Goal: Task Accomplishment & Management: Use online tool/utility

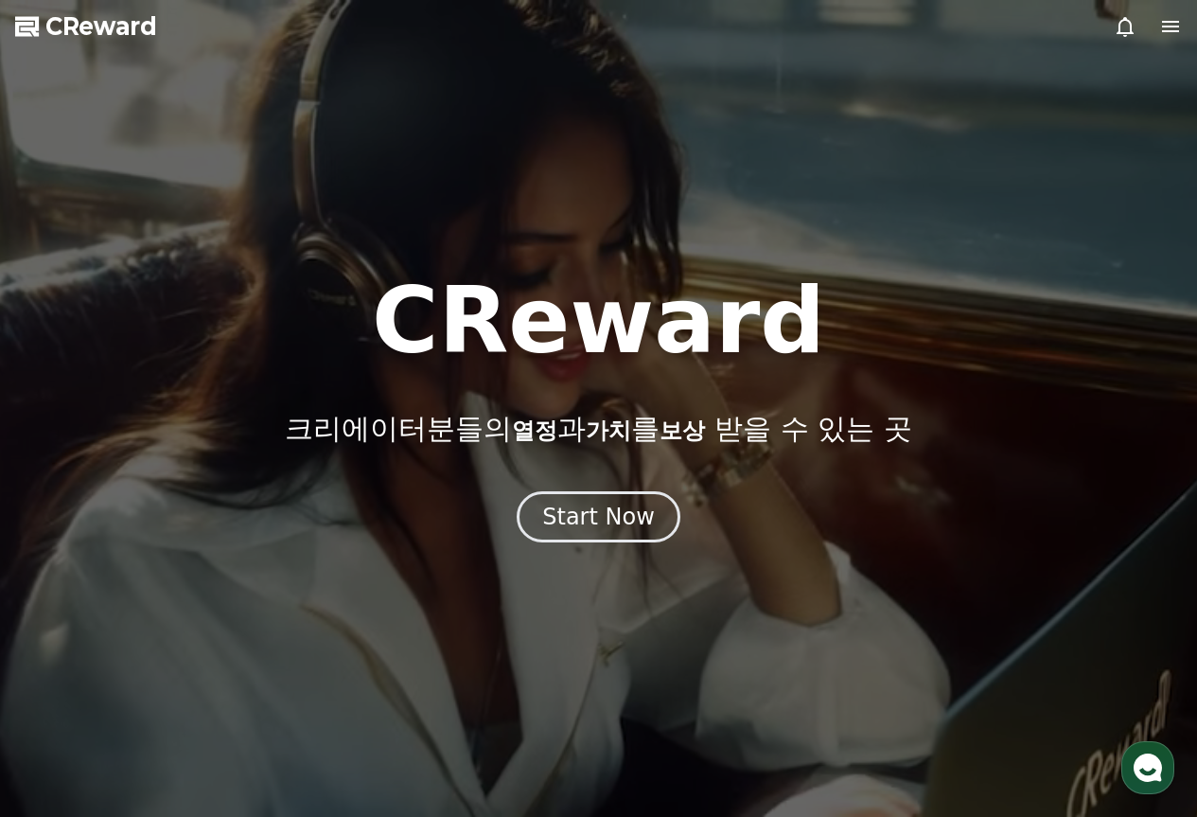
click at [625, 505] on div "Start Now" at bounding box center [598, 517] width 113 height 30
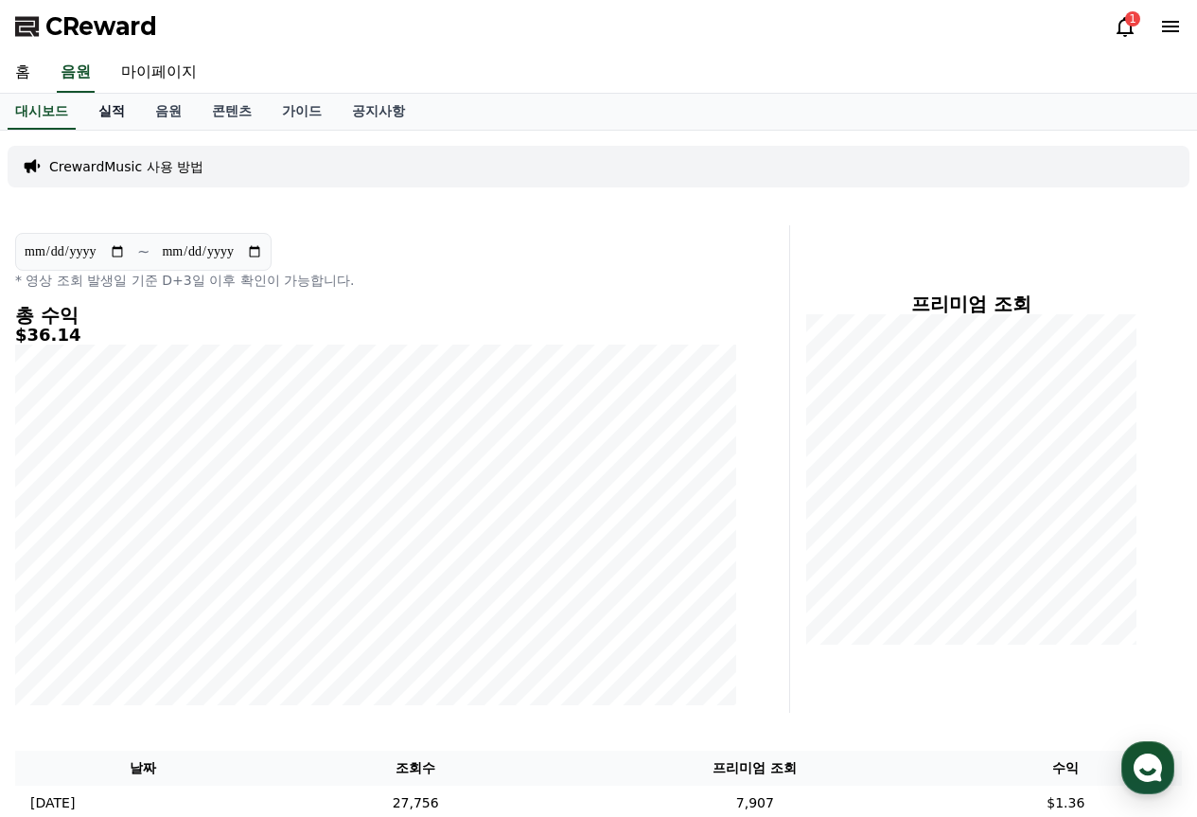
click at [116, 113] on link "실적" at bounding box center [111, 112] width 57 height 36
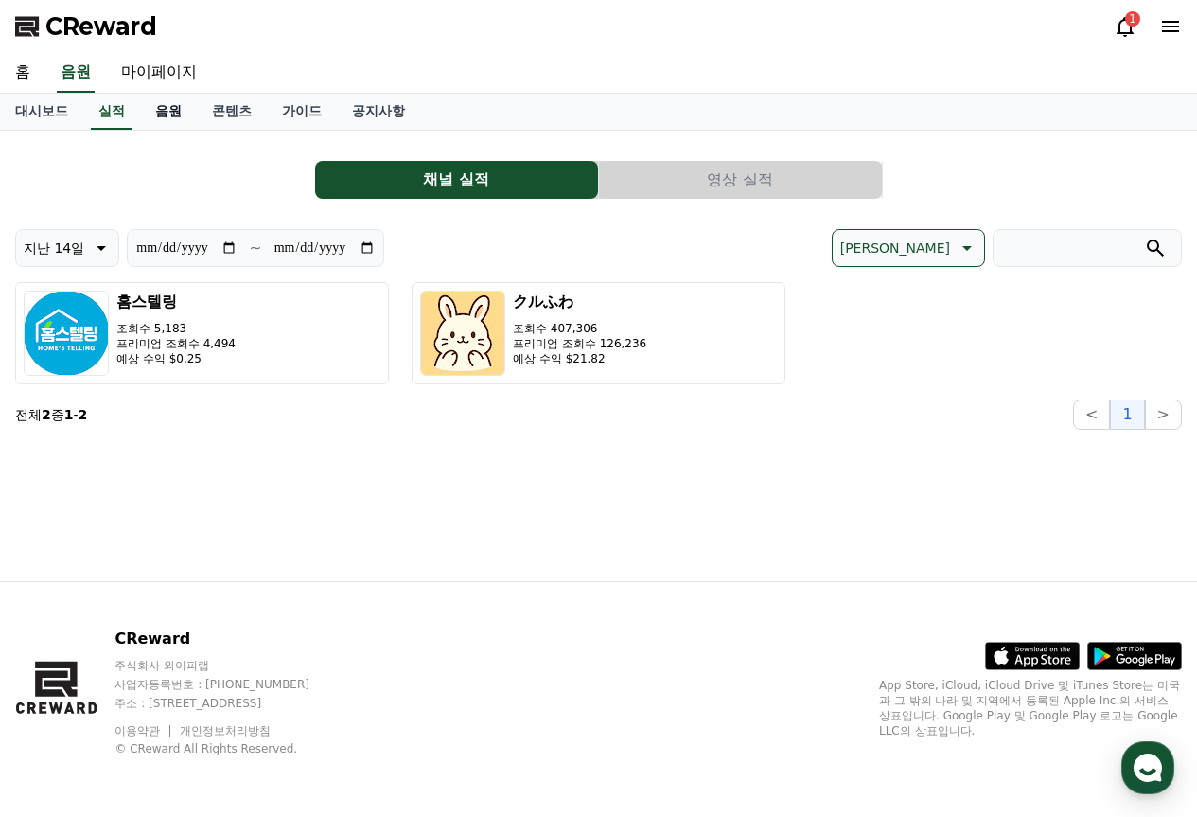
click at [169, 114] on link "음원" at bounding box center [168, 112] width 57 height 36
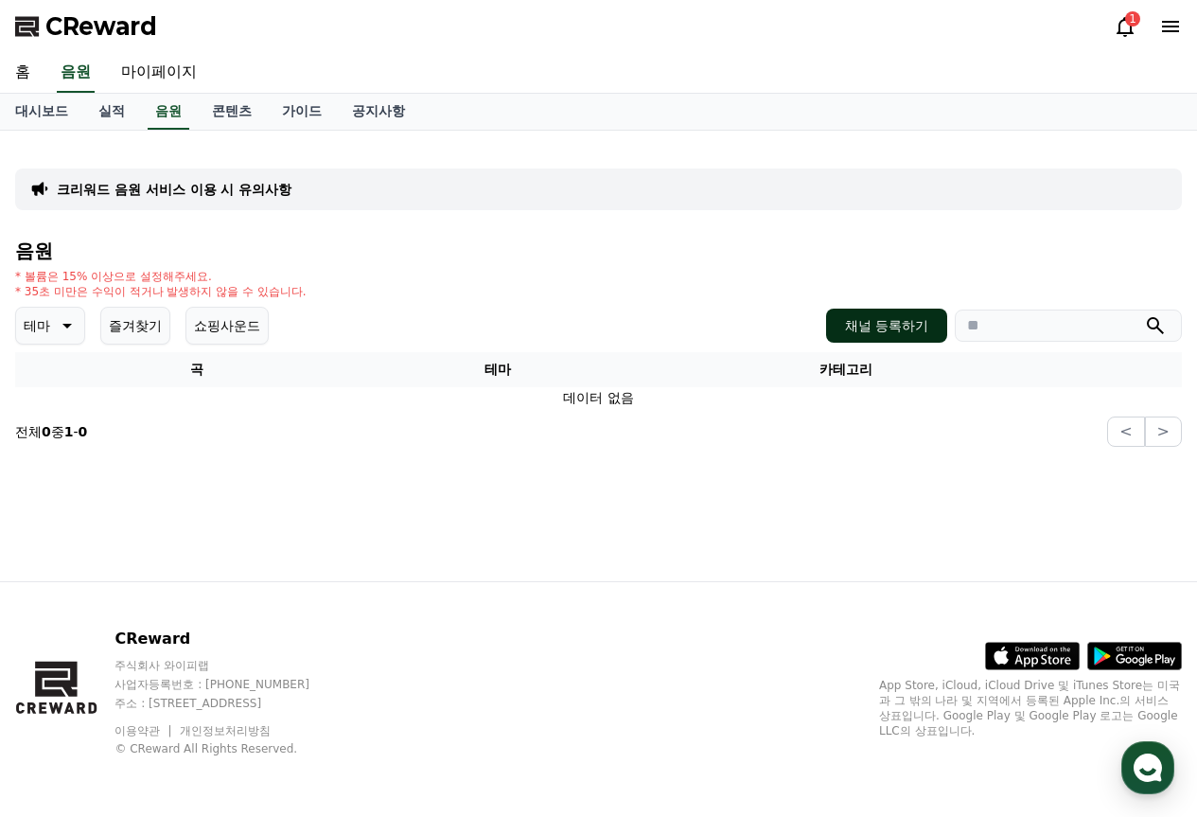
click at [909, 335] on button "채널 등록하기" at bounding box center [886, 326] width 121 height 34
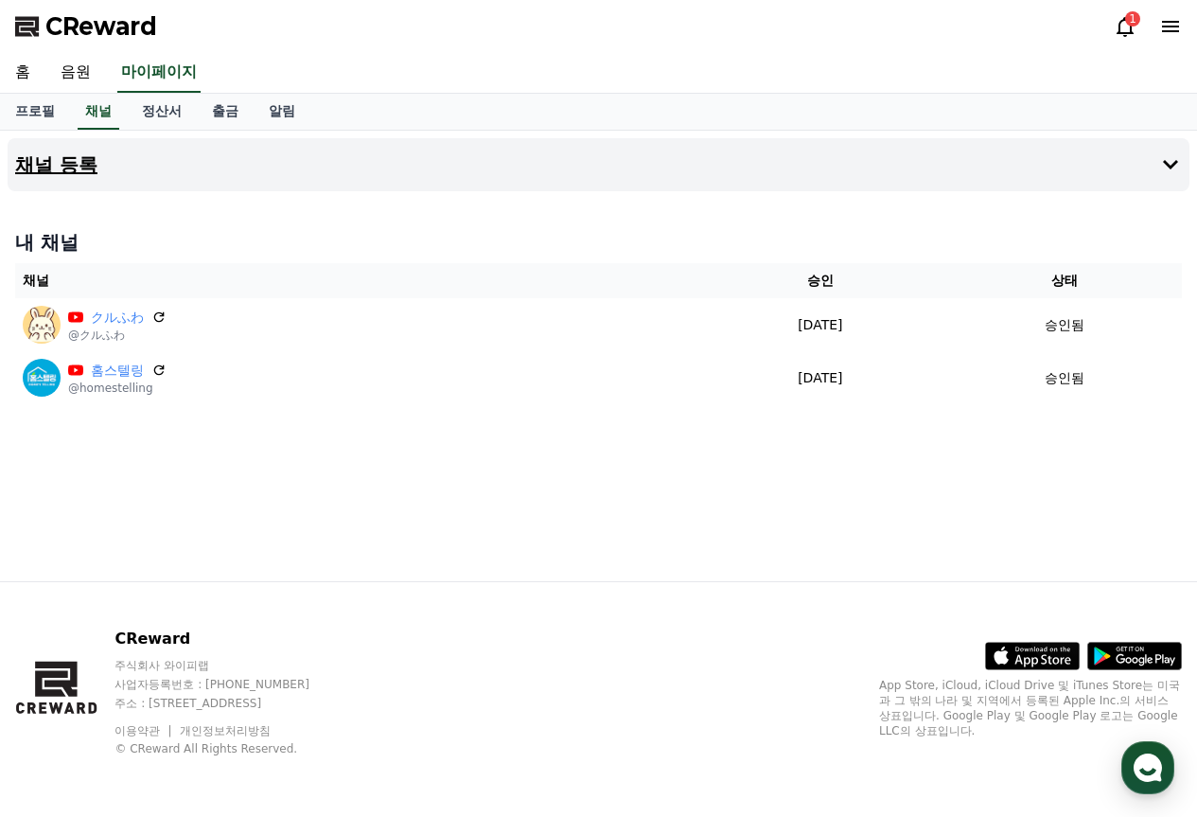
click at [77, 154] on h4 "채널 등록" at bounding box center [56, 164] width 82 height 21
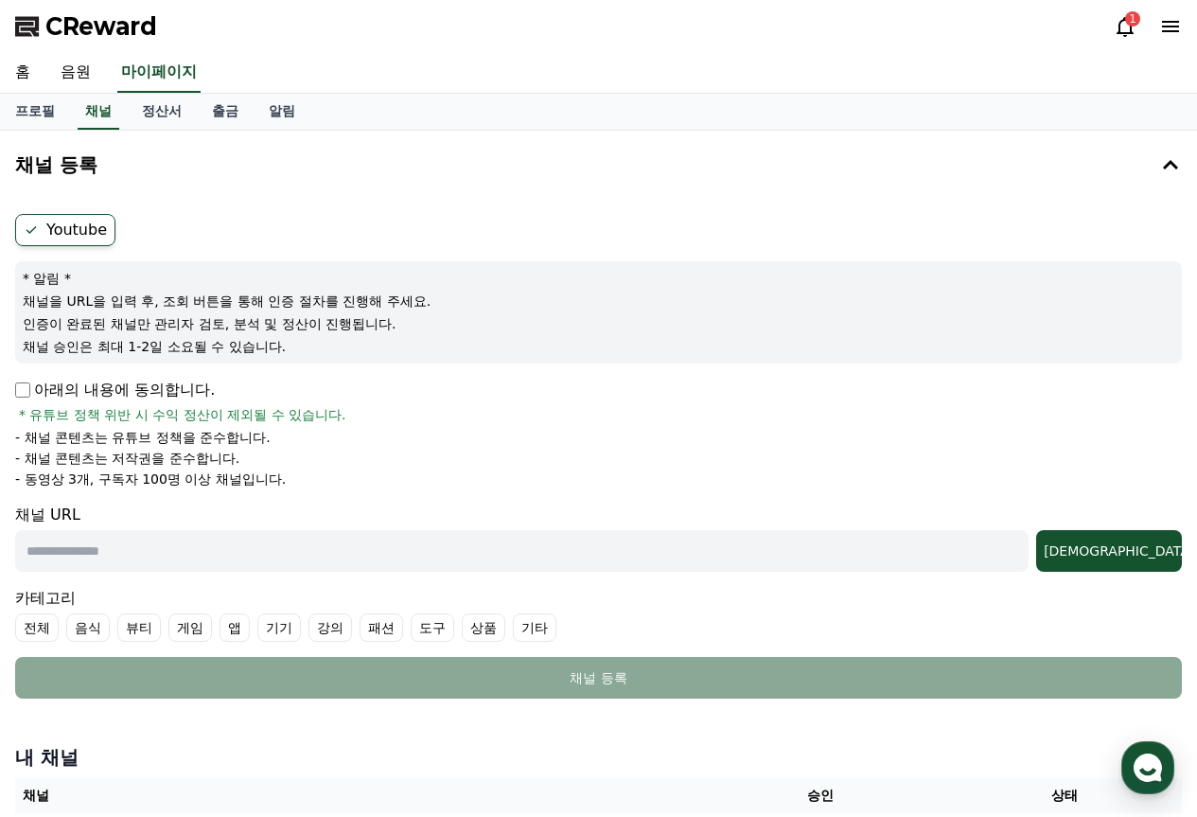
click at [202, 547] on input "text" at bounding box center [522, 551] width 1014 height 42
paste input "**********"
type input "**********"
click at [1152, 551] on div "[DEMOGRAPHIC_DATA]" at bounding box center [1109, 550] width 131 height 19
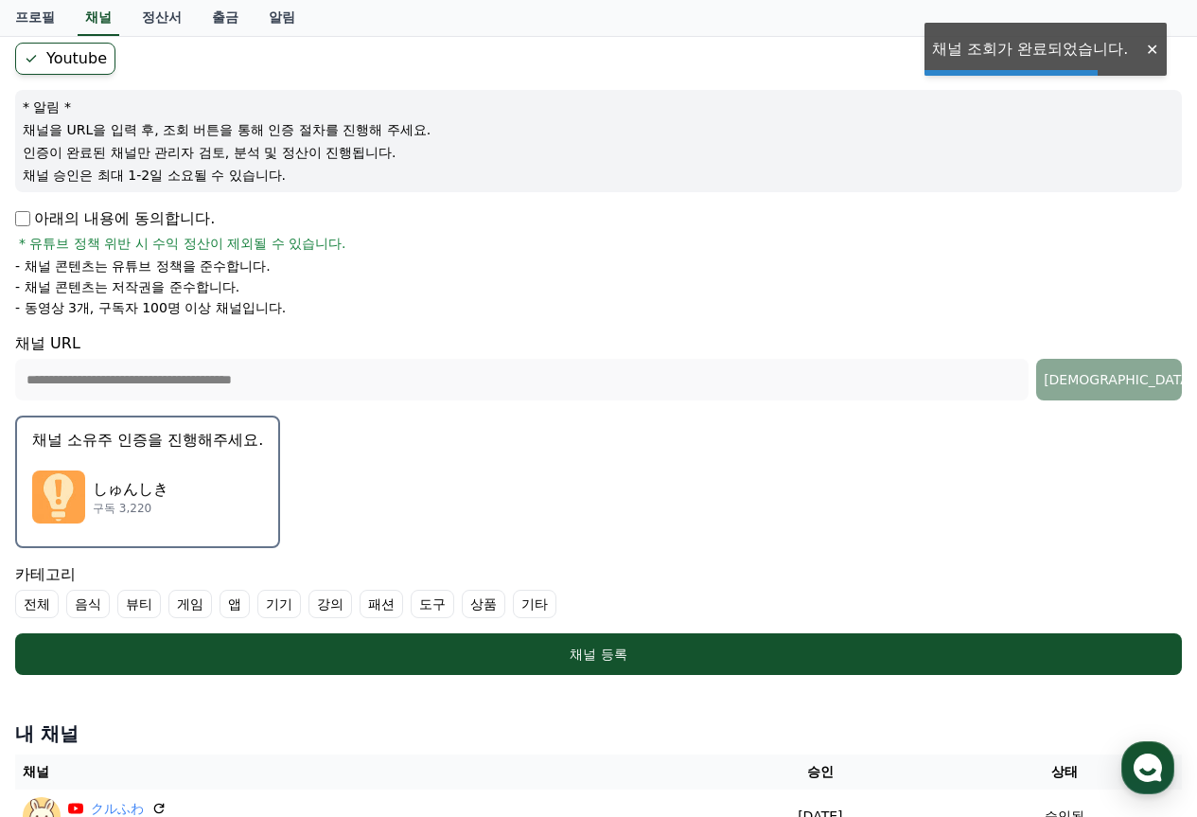
scroll to position [189, 0]
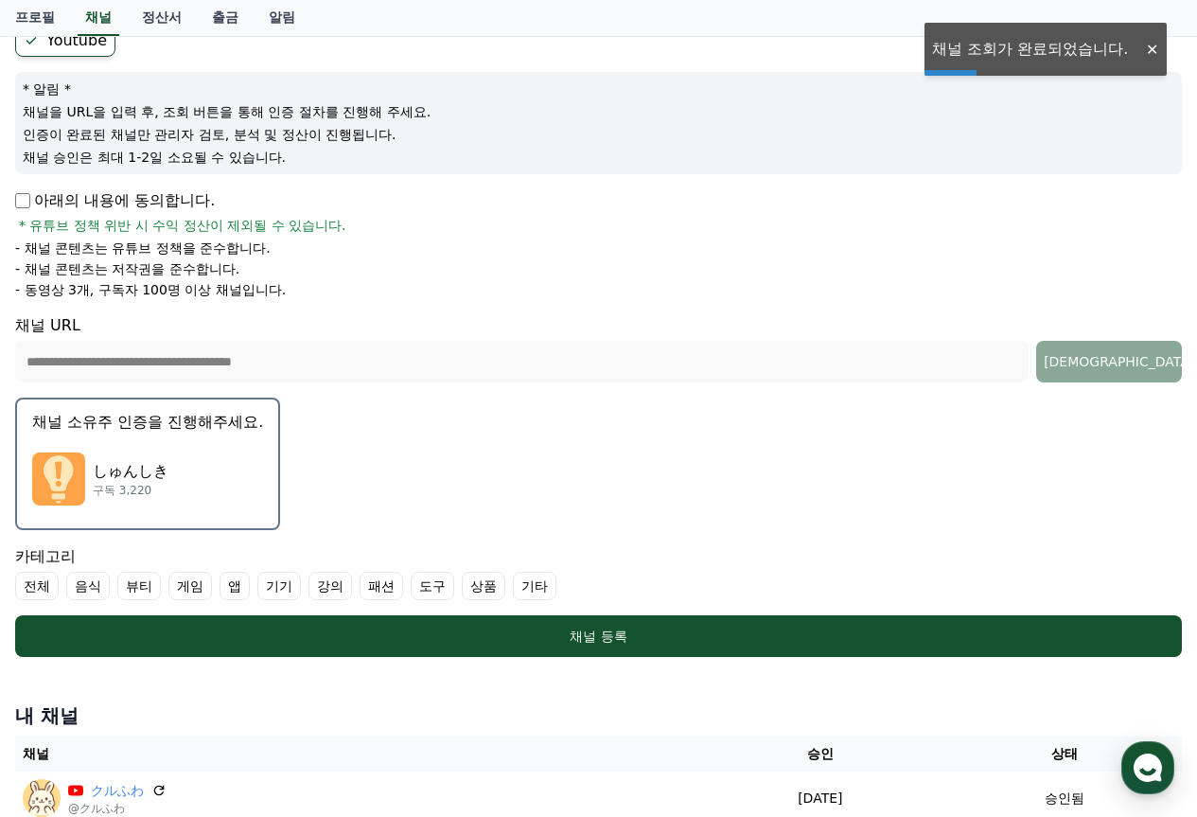
click at [137, 471] on p "しゅんしき" at bounding box center [131, 471] width 76 height 23
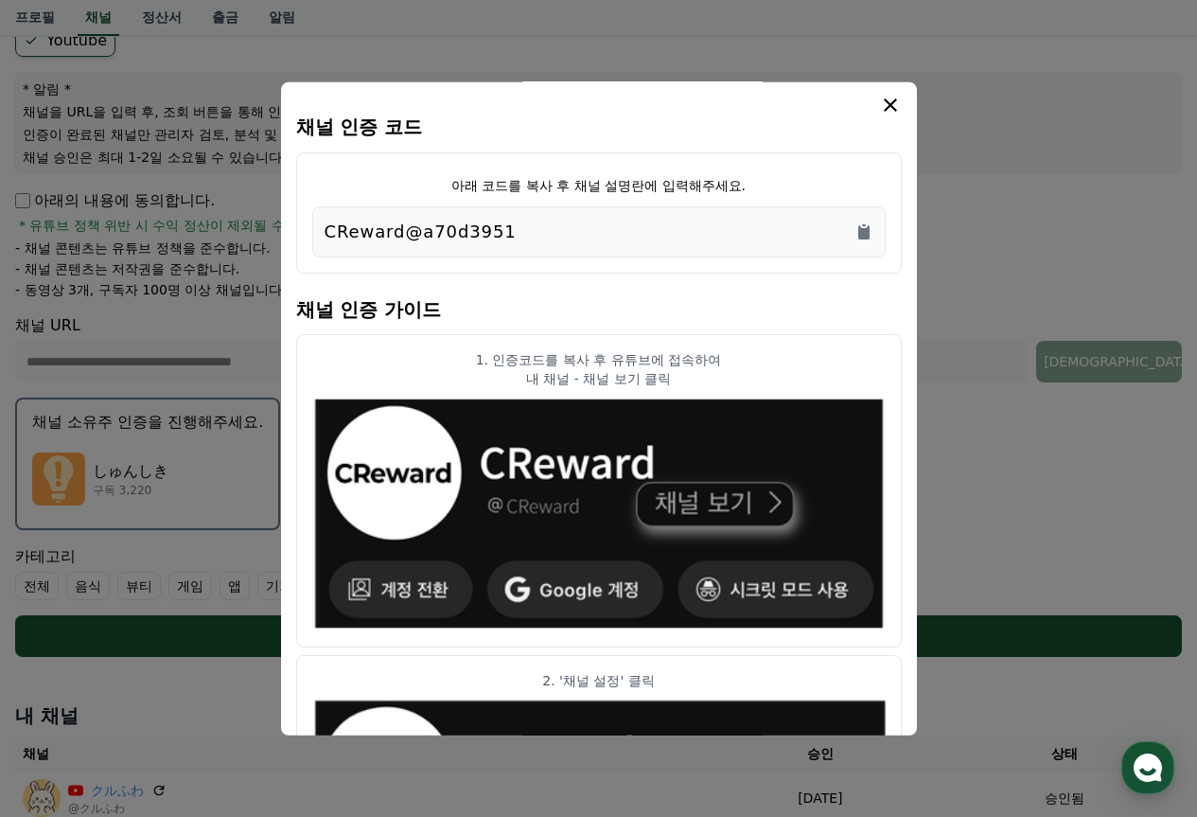
scroll to position [0, 0]
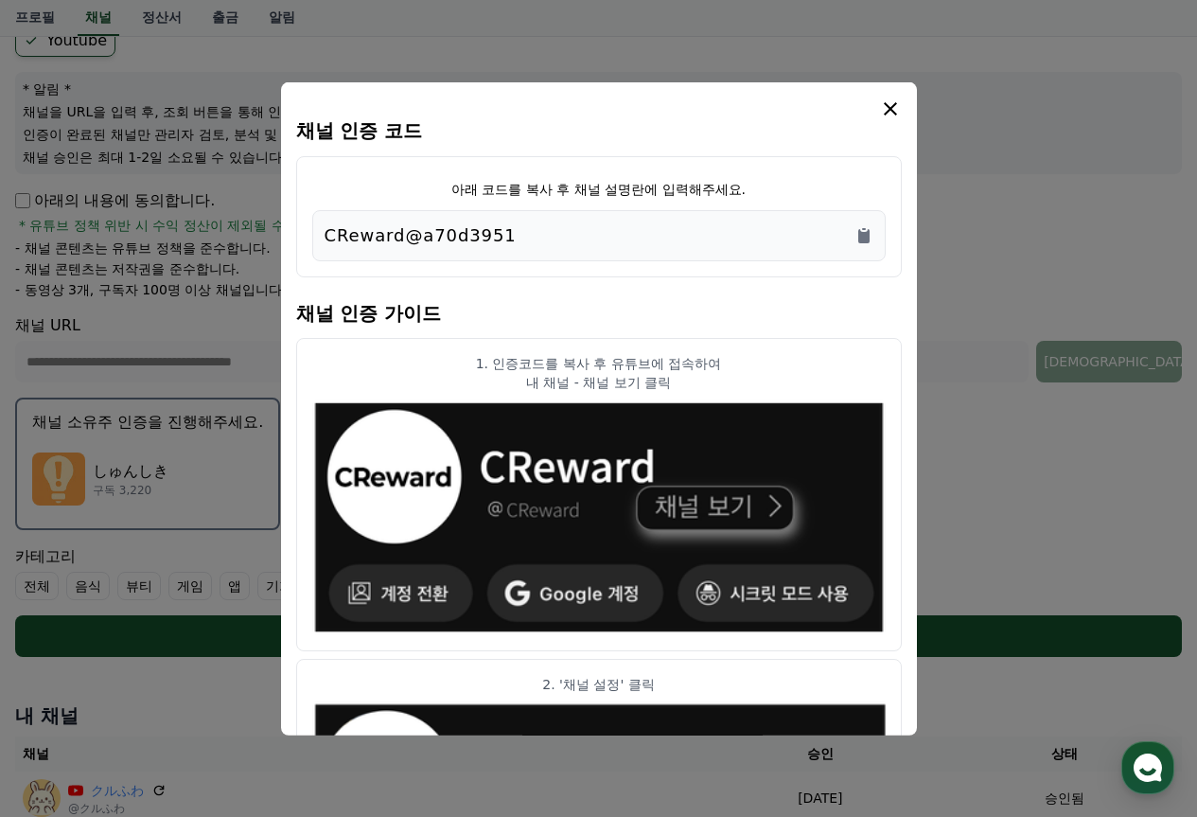
click at [610, 232] on div "CReward@a70d3951" at bounding box center [599, 234] width 549 height 27
click at [860, 233] on icon "Copy to clipboard" at bounding box center [863, 235] width 11 height 14
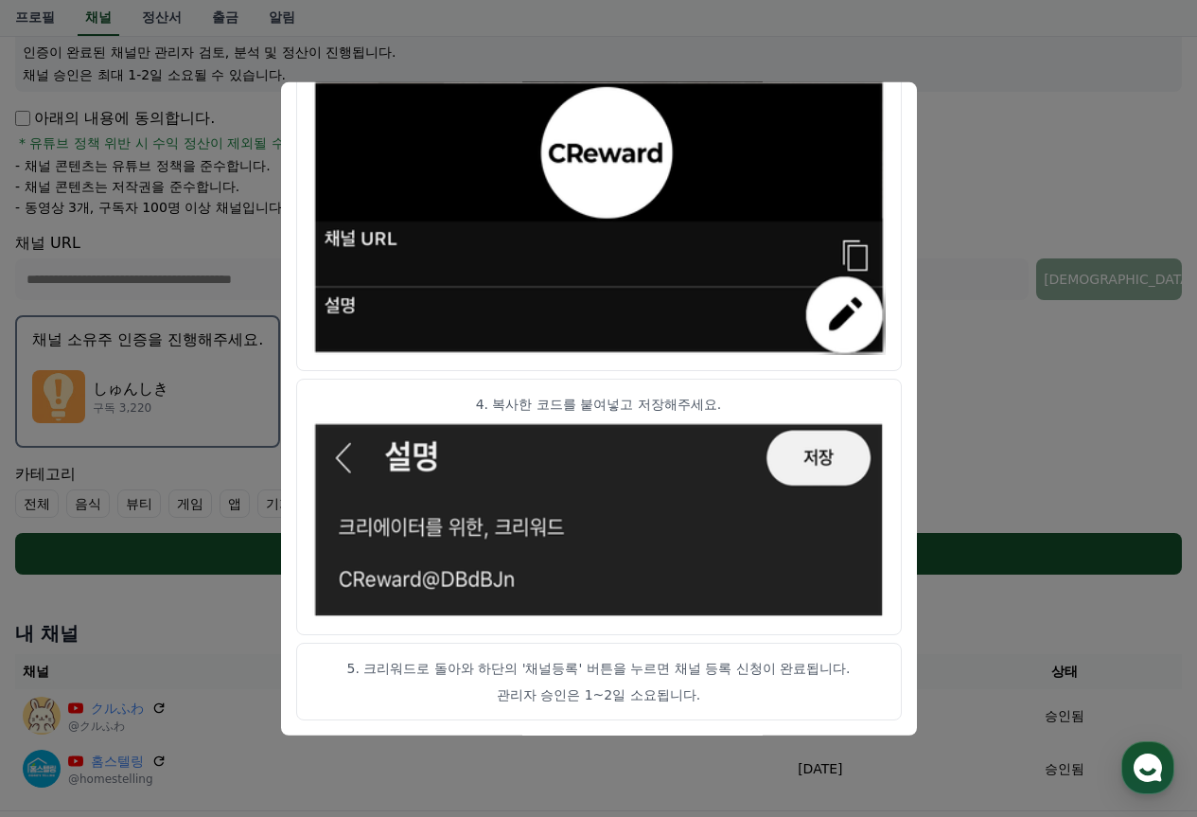
scroll to position [284, 0]
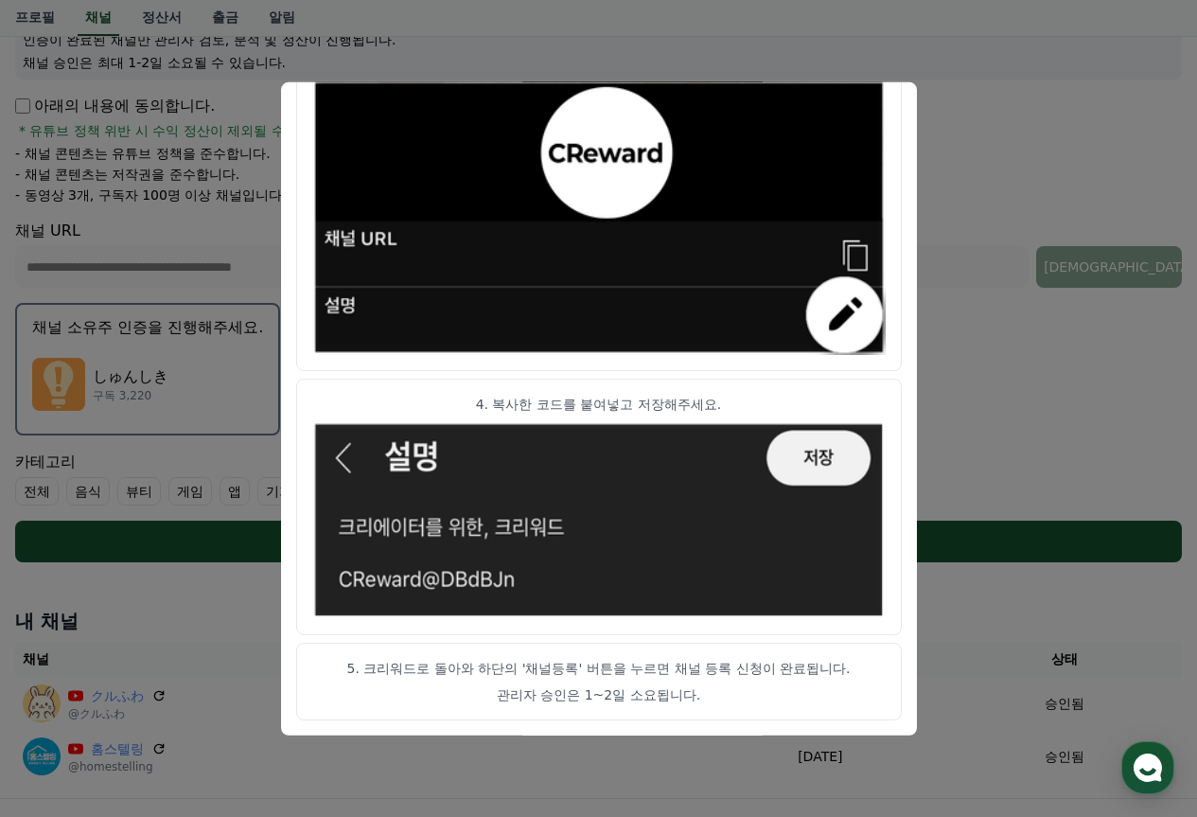
click at [1017, 411] on button "close modal" at bounding box center [598, 408] width 1197 height 817
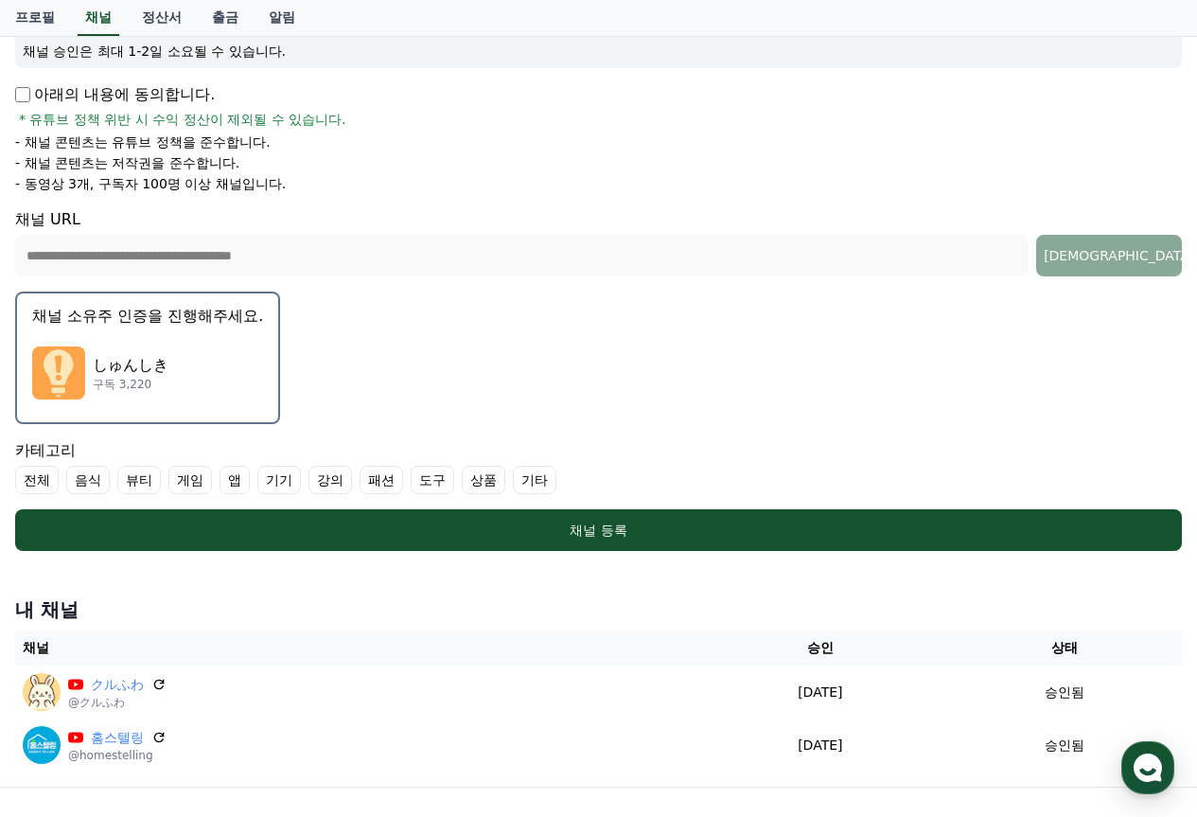
scroll to position [0, 0]
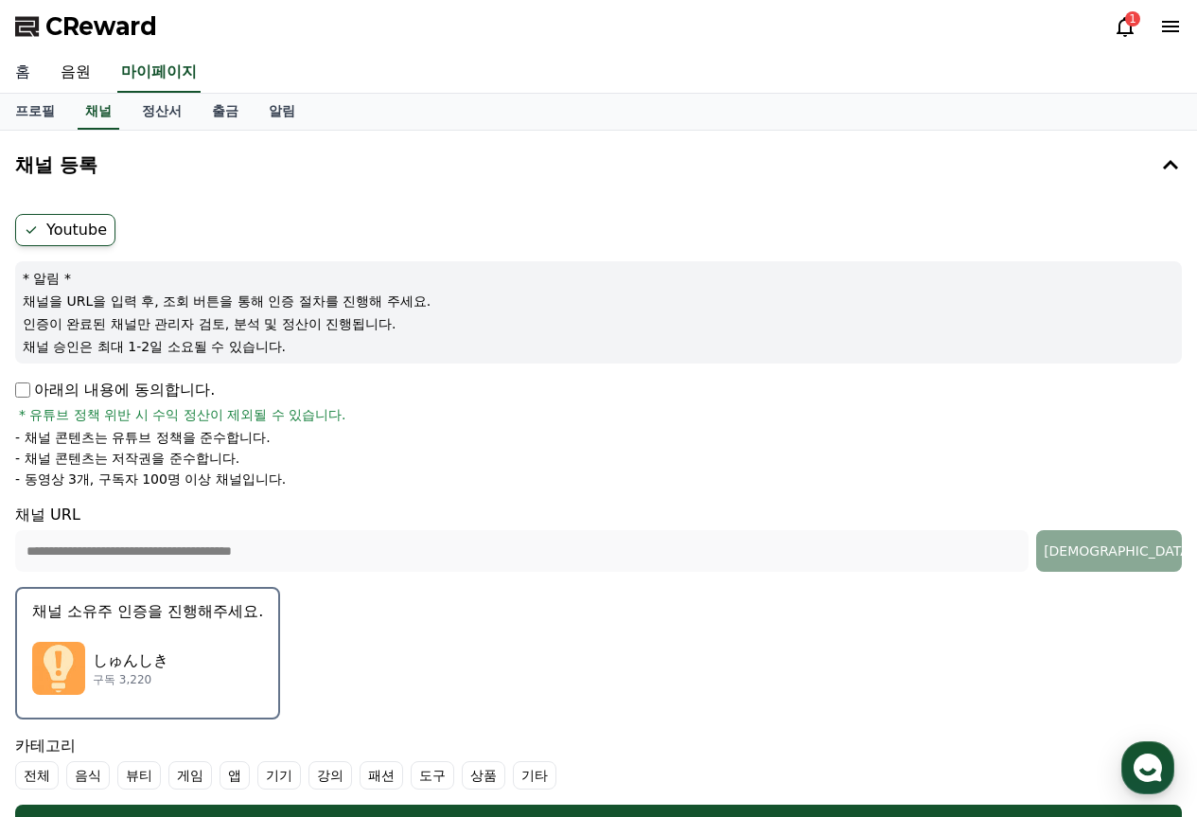
click at [13, 72] on link "홈" at bounding box center [22, 73] width 45 height 40
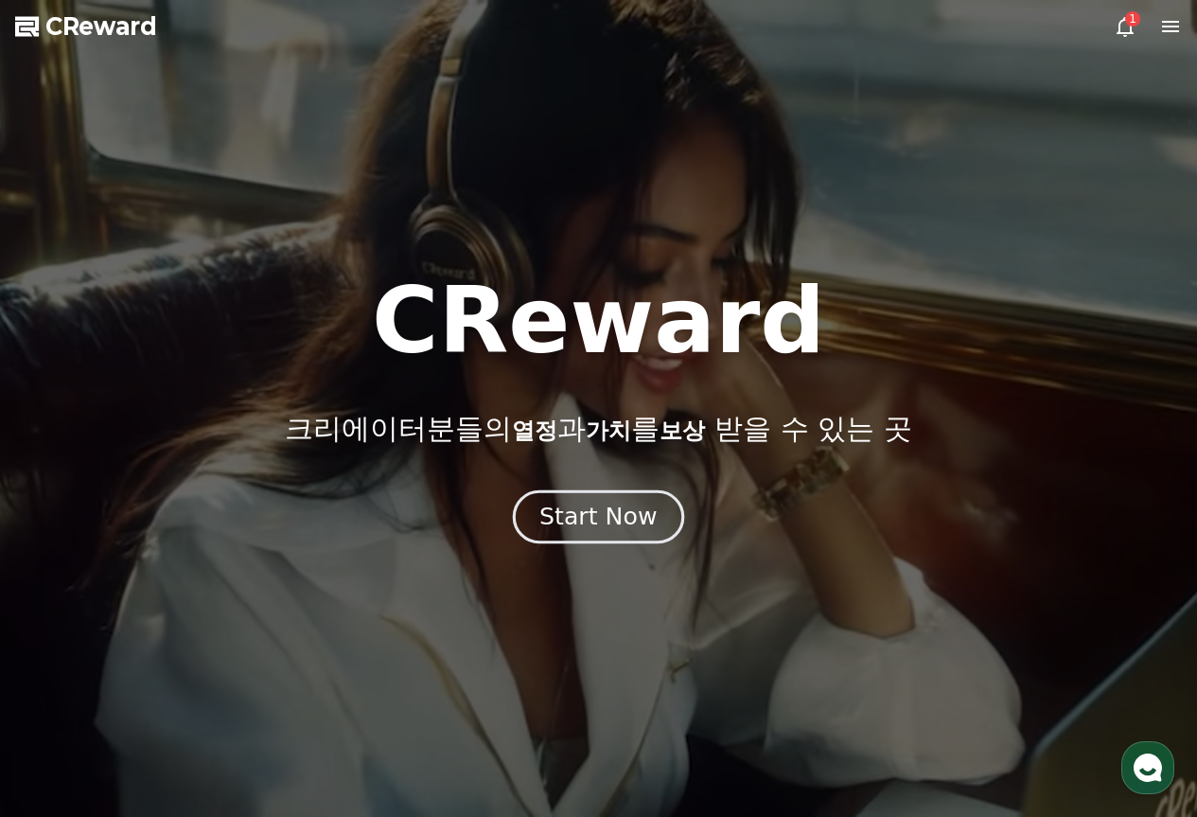
click at [652, 517] on button "Start Now" at bounding box center [598, 516] width 171 height 54
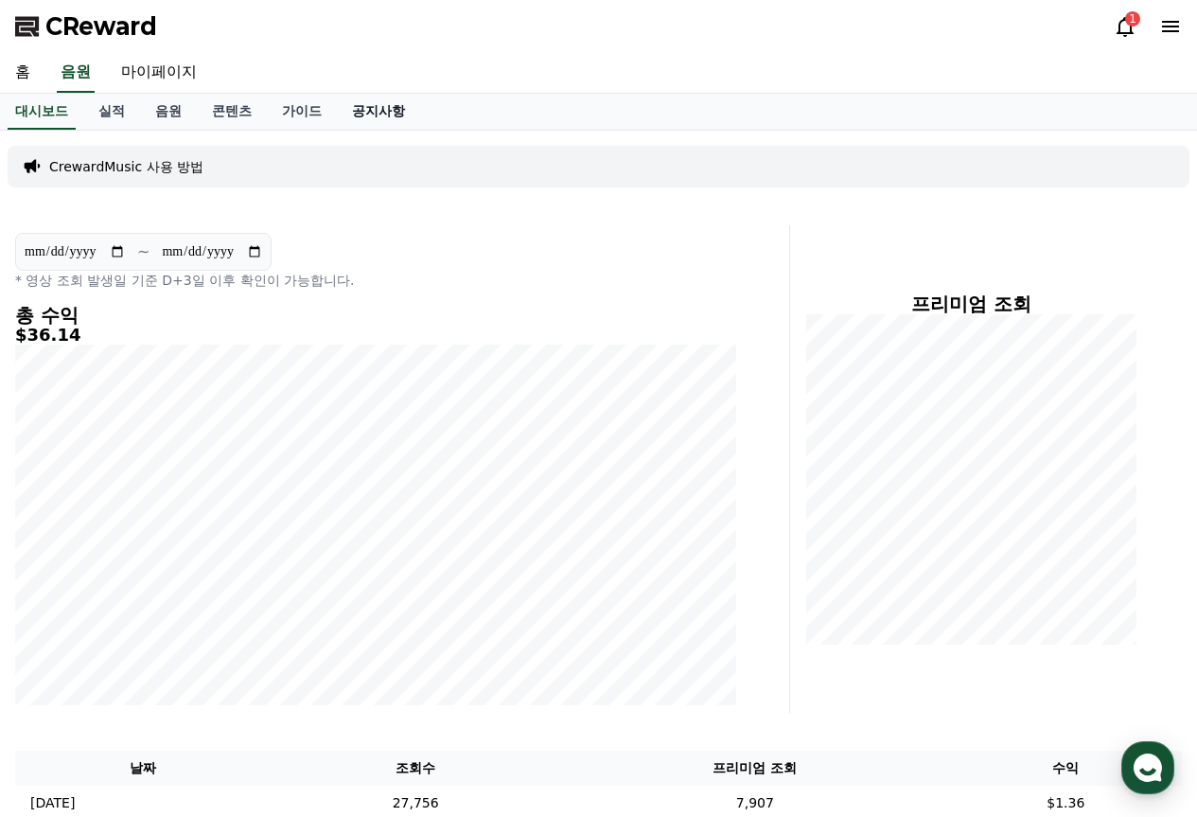
click at [347, 109] on link "공지사항" at bounding box center [378, 112] width 83 height 36
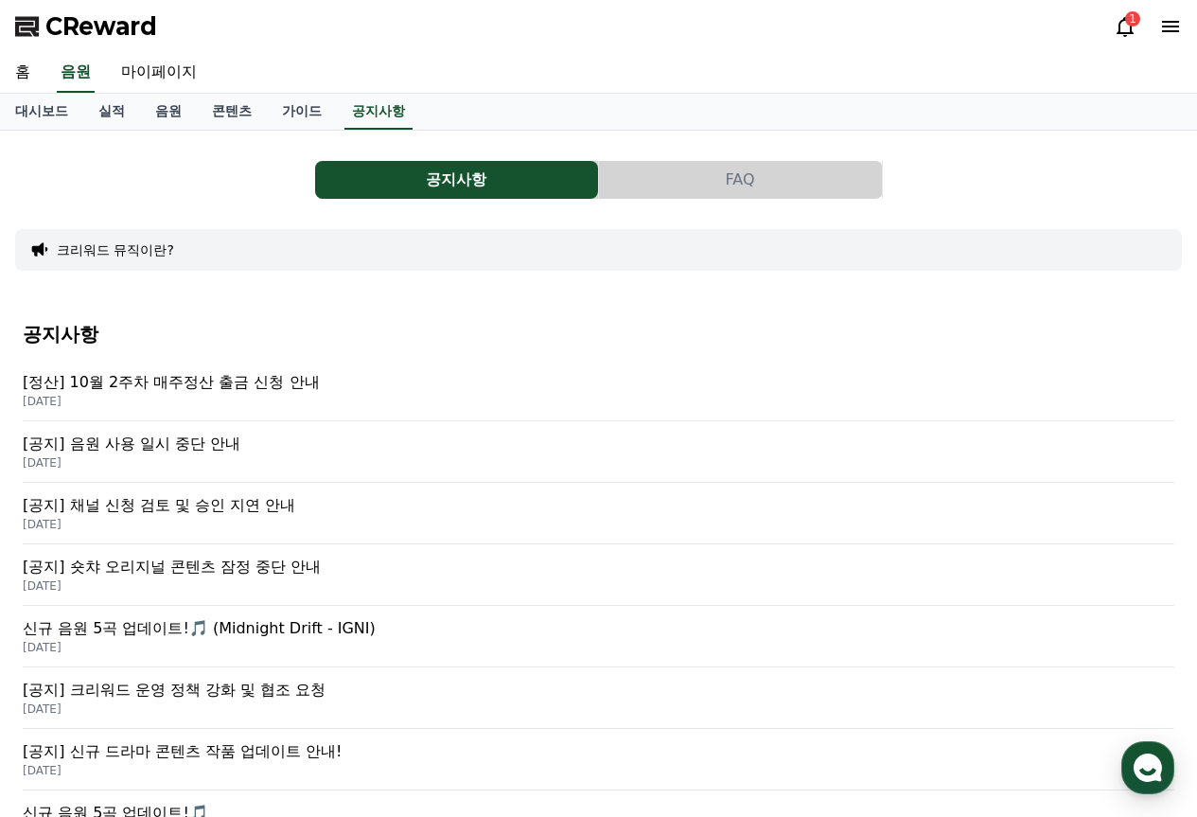
click at [236, 450] on p "[공지] 음원 사용 일시 중단 안내" at bounding box center [599, 444] width 1152 height 23
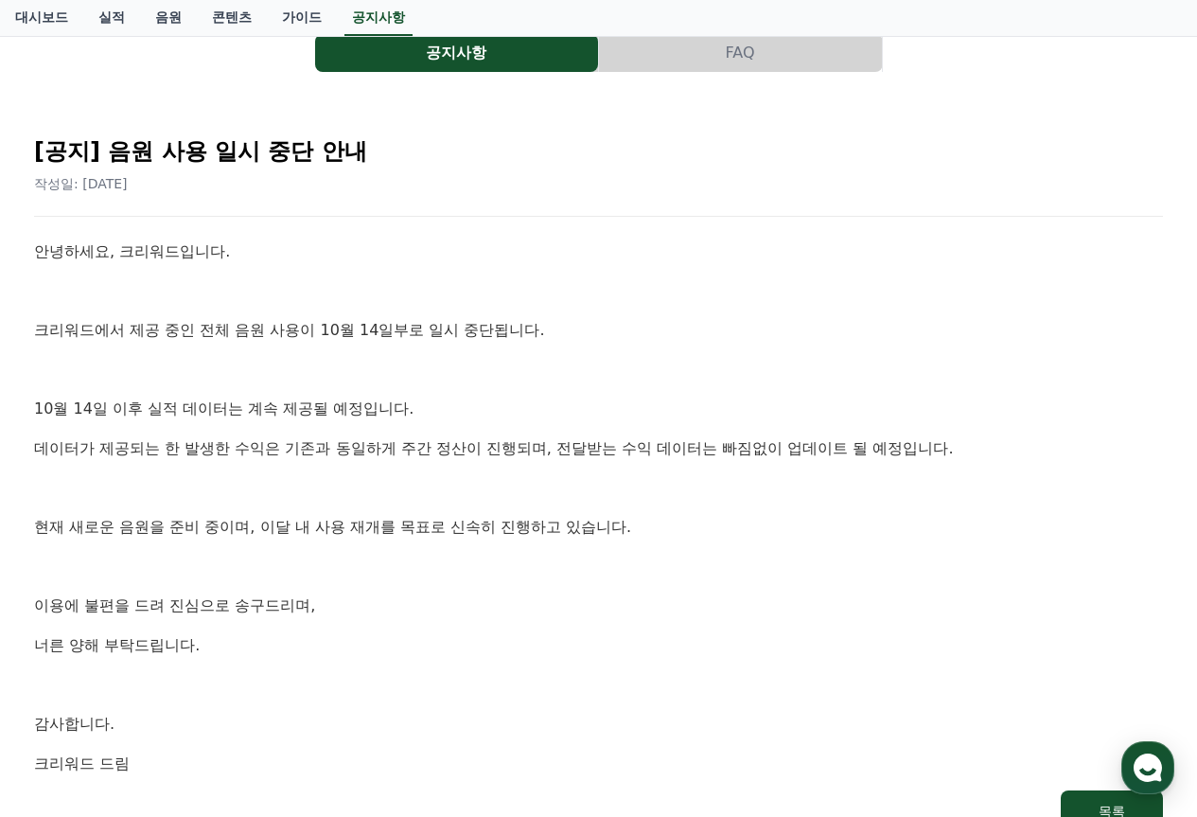
scroll to position [189, 0]
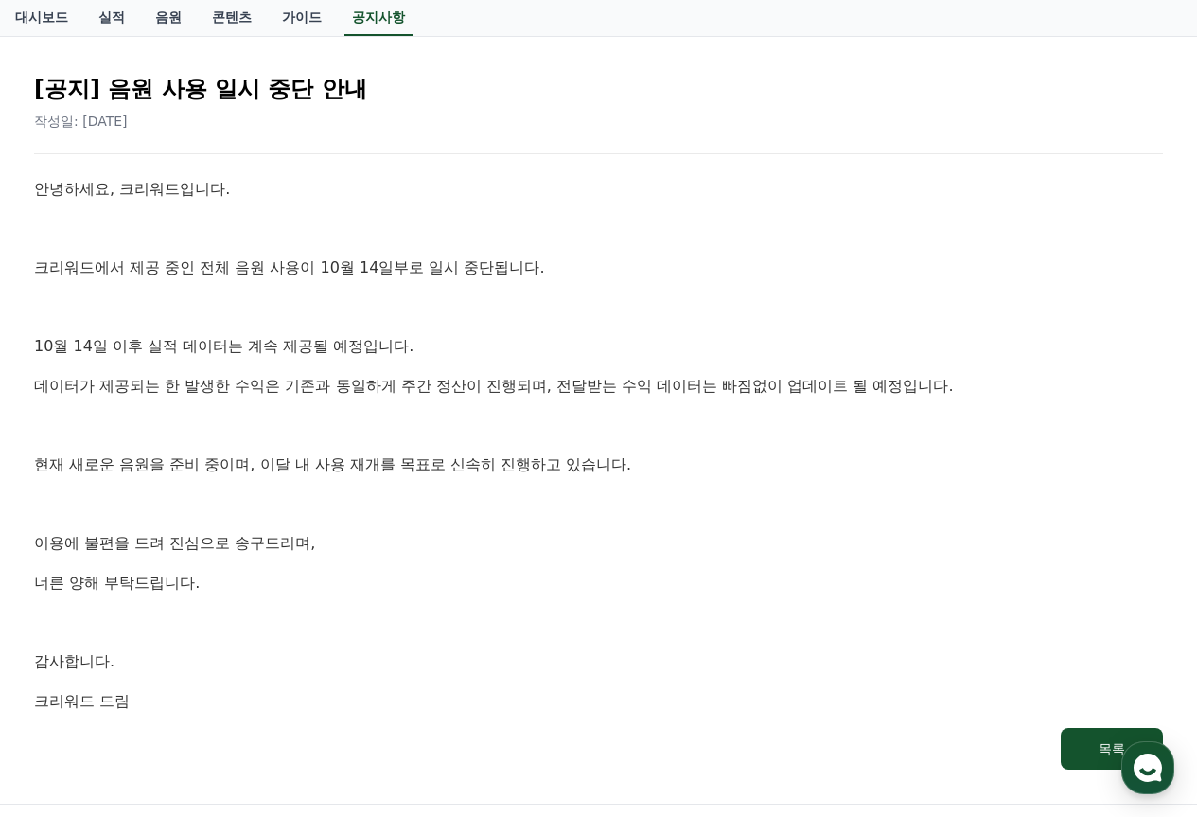
click at [589, 211] on div "안녕하세요, 크리워드입니다. 크리워드에서 제공 중인 전체 음원 사용이 10월 14일부로 일시 중단됩니다. [DATE] 이후 실적 데이터는 계속…" at bounding box center [598, 445] width 1129 height 536
click at [702, 293] on div "안녕하세요, 크리워드입니다. 크리워드에서 제공 중인 전체 음원 사용이 10월 14일부로 일시 중단됩니다. [DATE] 이후 실적 데이터는 계속…" at bounding box center [598, 445] width 1129 height 536
click at [627, 327] on div "안녕하세요, 크리워드입니다. 크리워드에서 제공 중인 전체 음원 사용이 10월 14일부로 일시 중단됩니다. [DATE] 이후 실적 데이터는 계속…" at bounding box center [598, 445] width 1129 height 536
click at [635, 329] on div "안녕하세요, 크리워드입니다. 크리워드에서 제공 중인 전체 음원 사용이 10월 14일부로 일시 중단됩니다. [DATE] 이후 실적 데이터는 계속…" at bounding box center [598, 445] width 1129 height 536
